Goal: Task Accomplishment & Management: Use online tool/utility

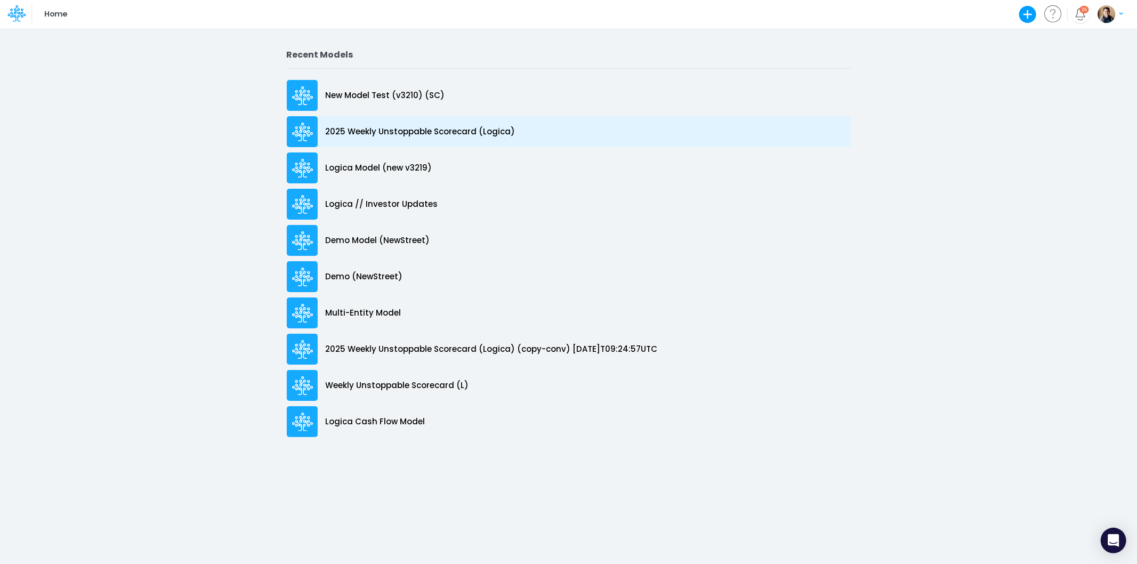
click at [455, 136] on p "2025 Weekly Unstoppable Scorecard (Logica)" at bounding box center [421, 132] width 190 height 12
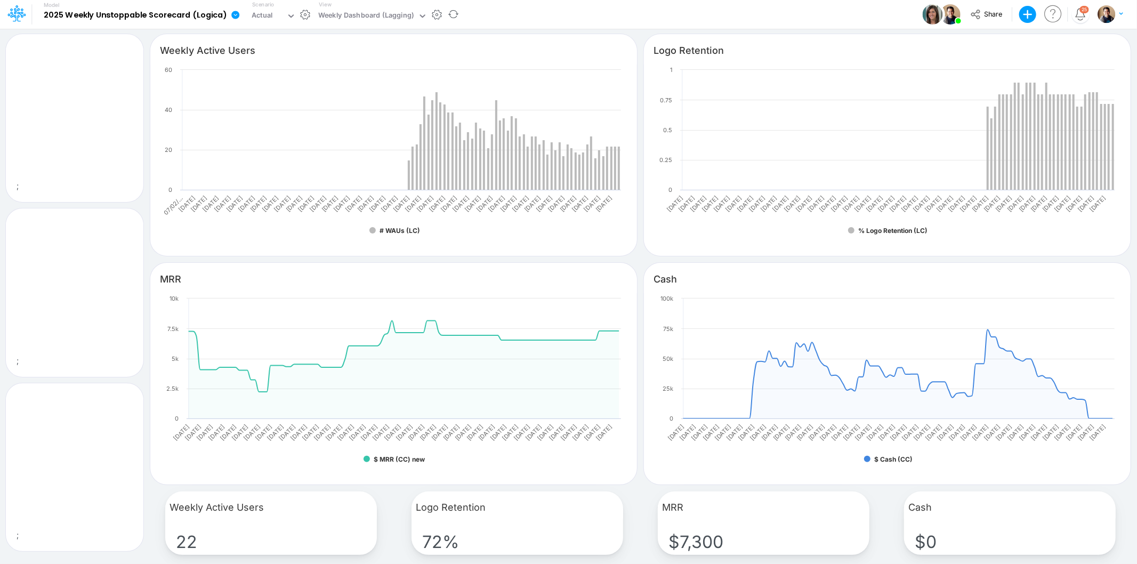
drag, startPoint x: 285, startPoint y: 5, endPoint x: 299, endPoint y: 14, distance: 16.7
click at [291, 10] on div "Scenario Actual" at bounding box center [274, 15] width 52 height 28
click at [336, 11] on div "Weekly Dashboard (Lagging)" at bounding box center [365, 16] width 95 height 12
type input "inp"
click at [396, 13] on div "Weekly Dashboard (Lagging)" at bounding box center [365, 16] width 95 height 12
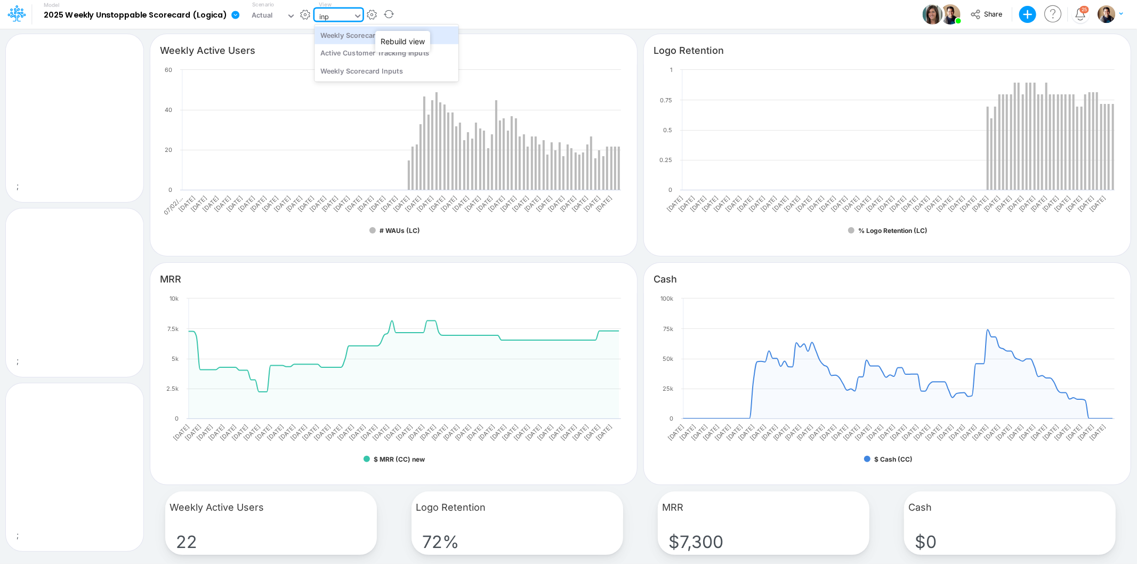
type input "inpu"
click at [417, 30] on div "Weekly Scorecard Inputs (New)" at bounding box center [387, 35] width 144 height 18
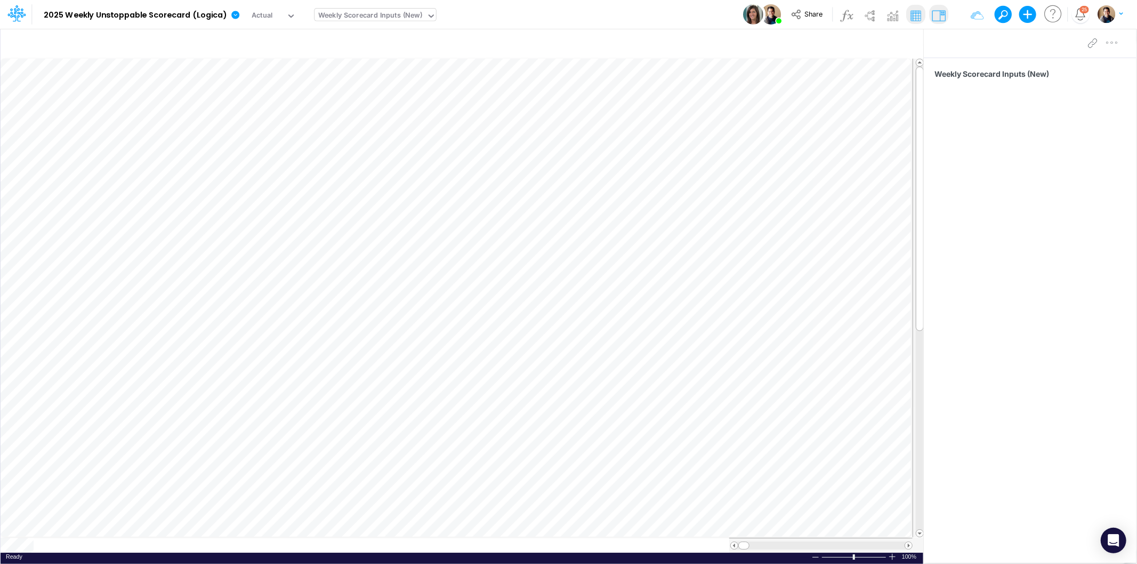
click at [576, 14] on div "Model 2025 Weekly Unstoppable Scorecard (Logica) Edit model settings Duplicate …" at bounding box center [569, 14] width 1024 height 29
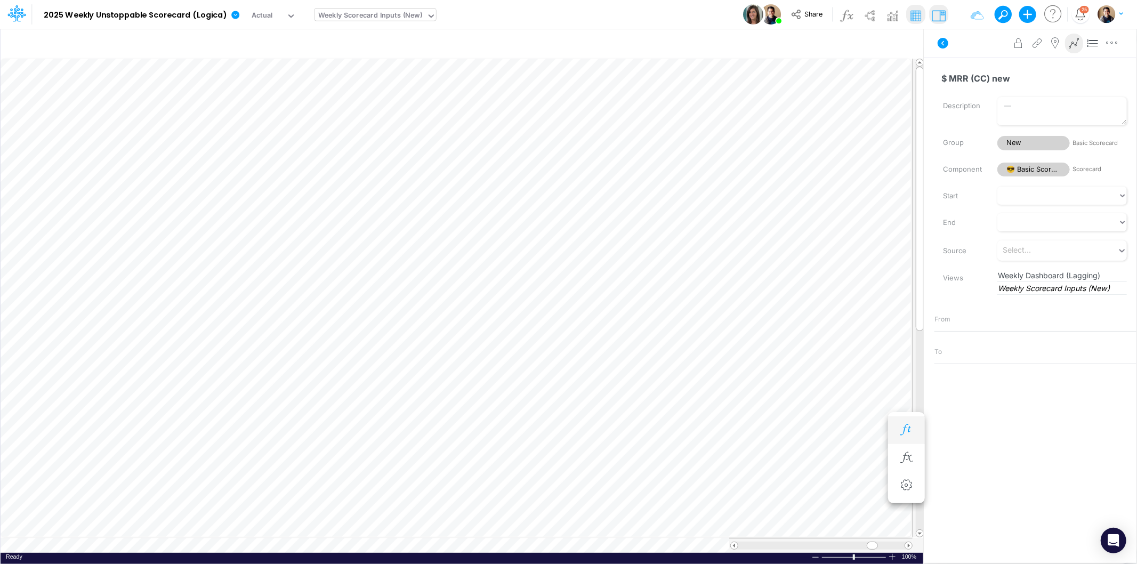
scroll to position [0, 1]
click at [780, 406] on icon "button" at bounding box center [778, 408] width 16 height 11
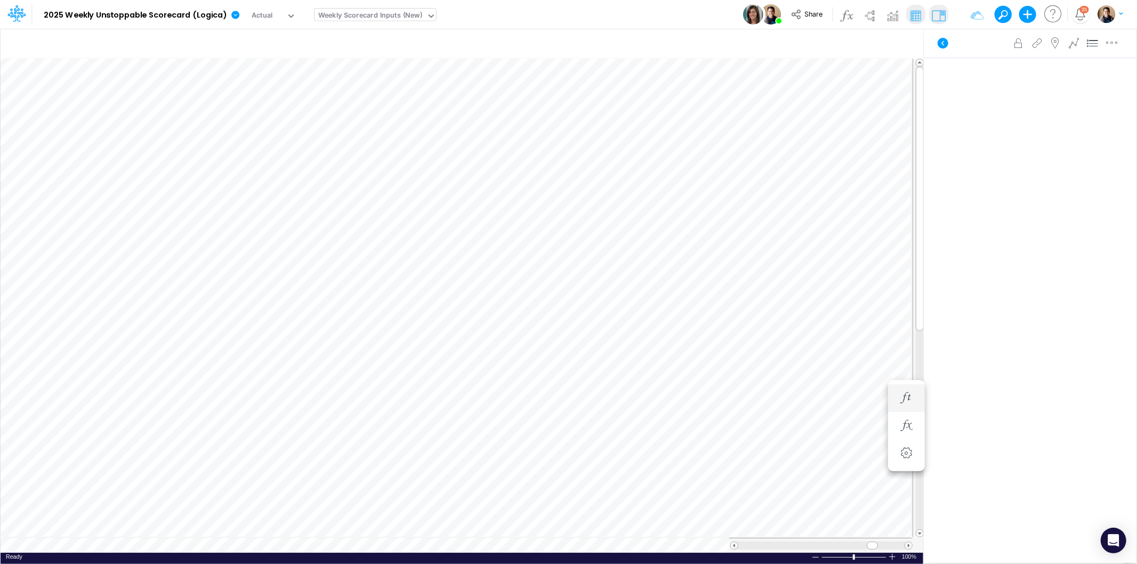
scroll to position [0, 1]
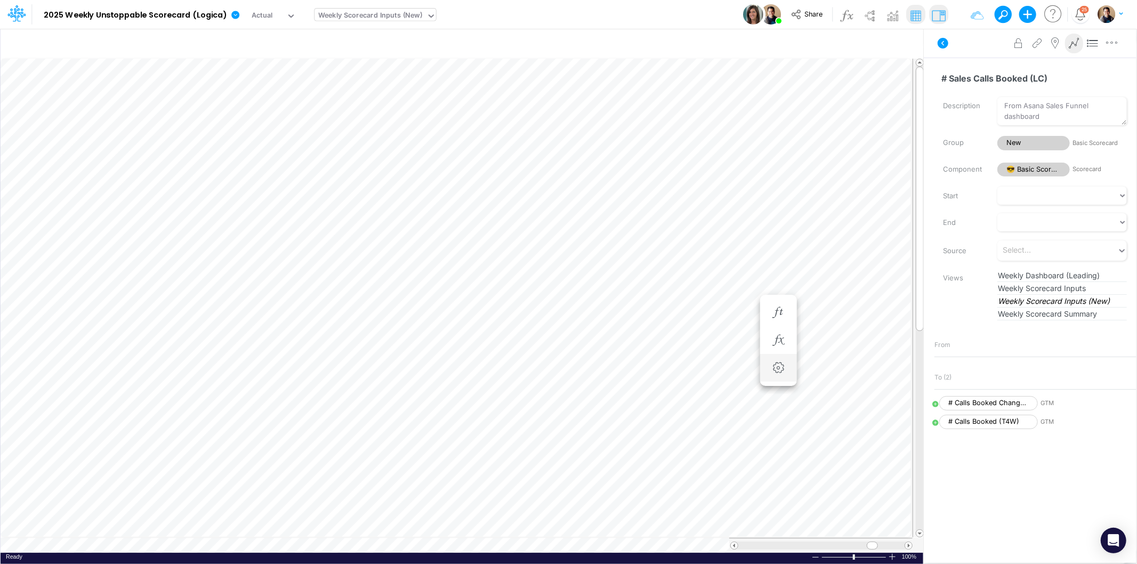
scroll to position [0, 1]
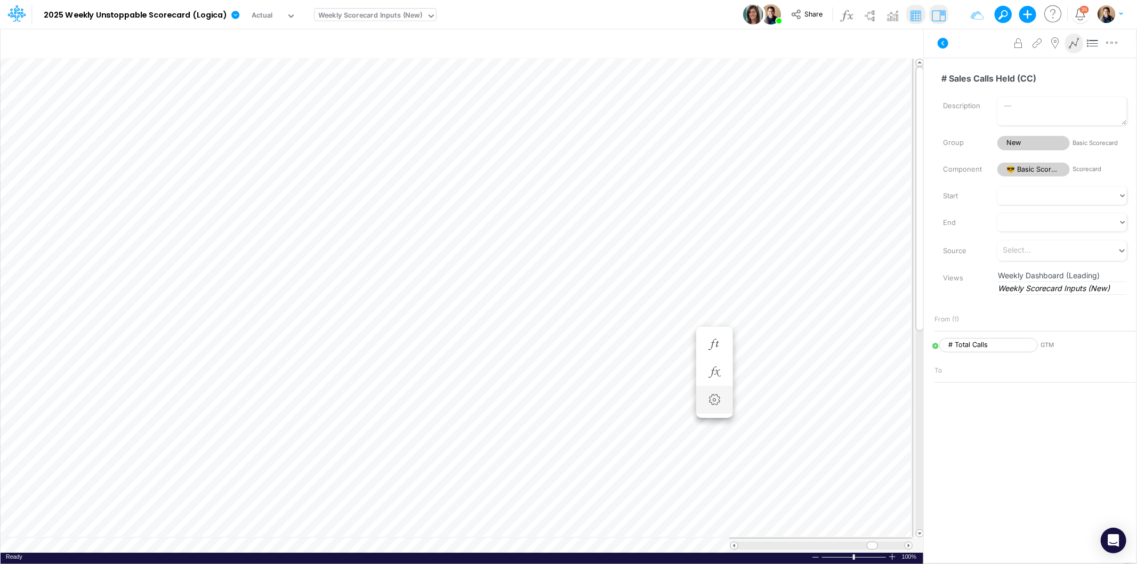
scroll to position [0, 1]
click at [305, 15] on button "button" at bounding box center [305, 14] width 11 height 11
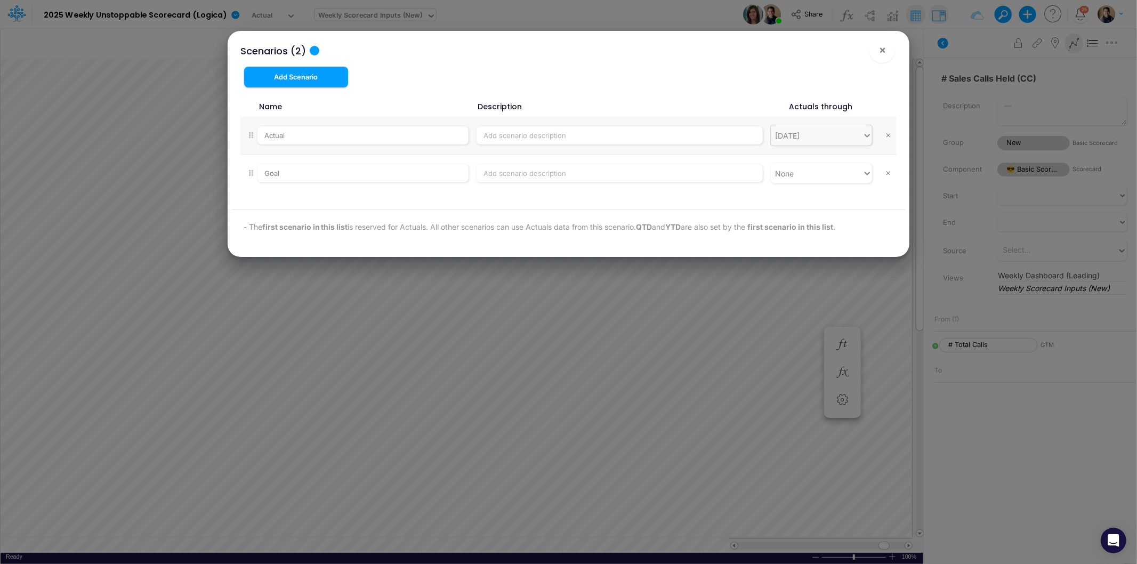
click at [843, 130] on div "[DATE]" at bounding box center [817, 136] width 92 height 18
type input "08/"
click at [823, 168] on div "[DATE]" at bounding box center [821, 174] width 101 height 20
click at [881, 46] on span "×" at bounding box center [882, 49] width 7 height 13
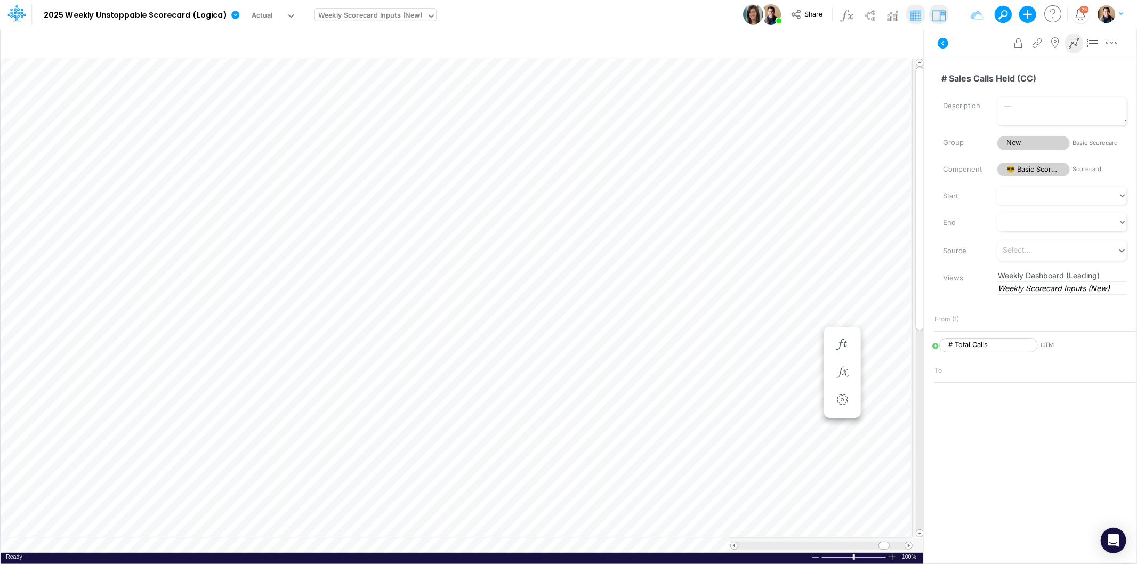
scroll to position [0, 1]
